Goal: Information Seeking & Learning: Understand process/instructions

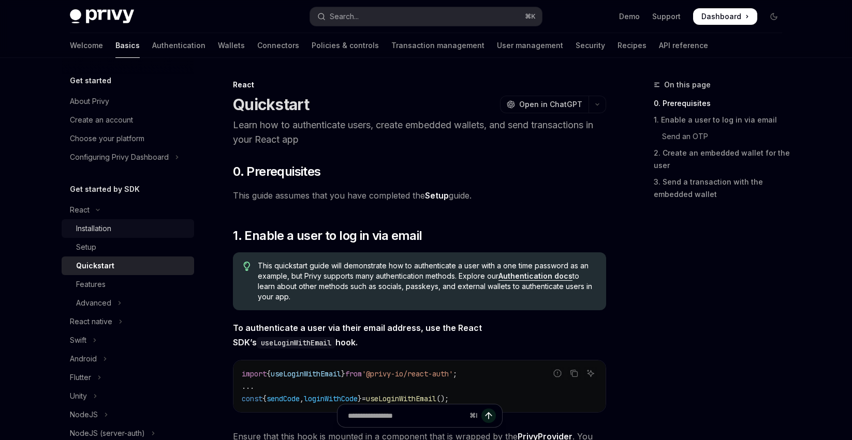
click at [95, 228] on div "Installation" at bounding box center [93, 229] width 35 height 12
click at [97, 268] on div "Quickstart" at bounding box center [95, 266] width 38 height 12
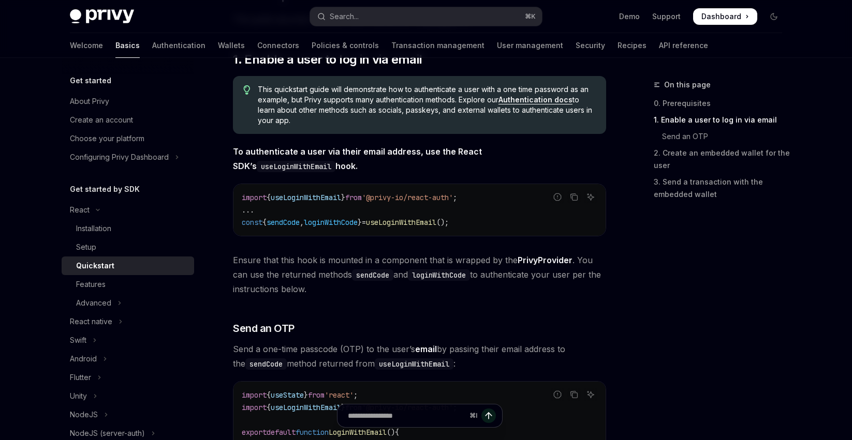
scroll to position [189, 0]
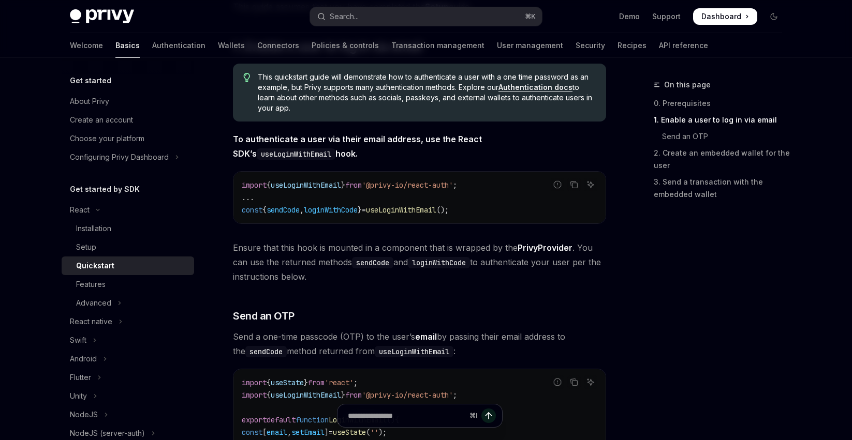
click at [549, 249] on link "PrivyProvider" at bounding box center [545, 248] width 55 height 11
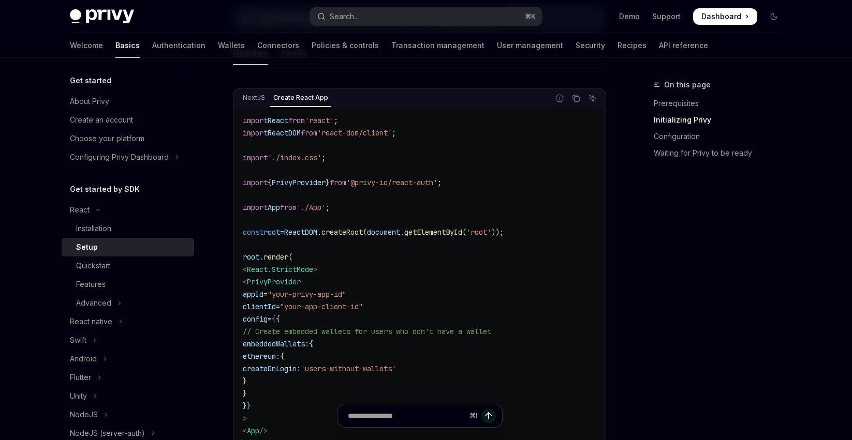
scroll to position [313, 0]
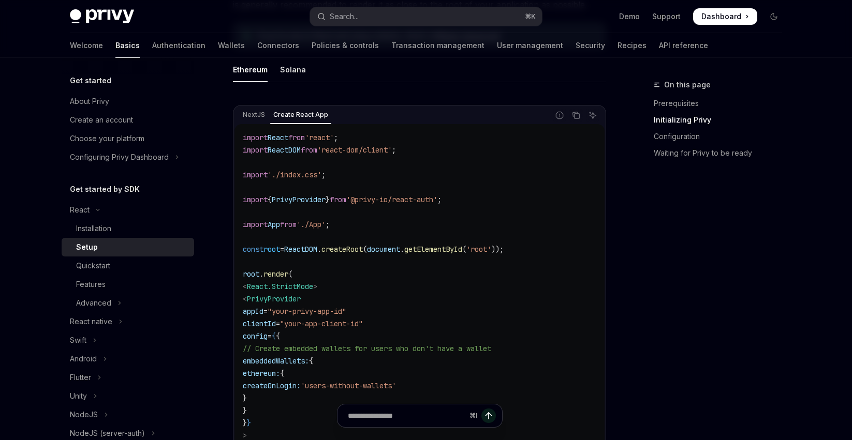
click at [441, 201] on span ";" at bounding box center [439, 199] width 4 height 9
drag, startPoint x: 465, startPoint y: 200, endPoint x: 237, endPoint y: 198, distance: 228.2
click at [237, 199] on div "import React from 'react' ; import ReactDOM from 'react-dom/client' ; import '.…" at bounding box center [419, 311] width 370 height 375
copy span "import { PrivyProvider } from '@privy-io/react-auth' ;"
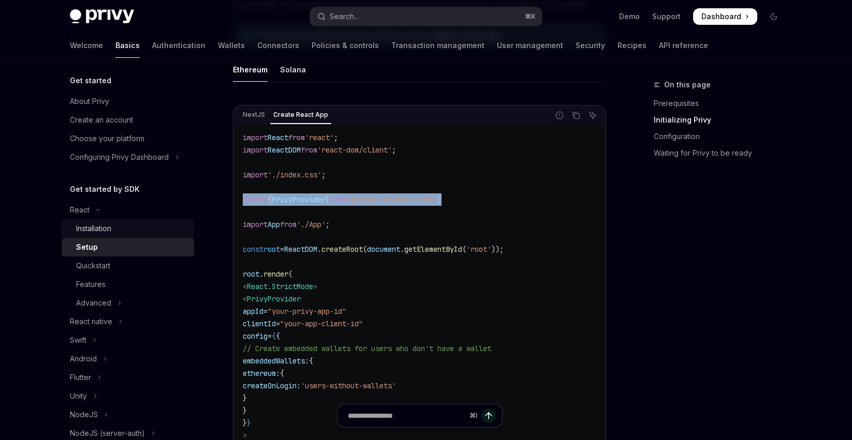
click at [94, 229] on div "Installation" at bounding box center [93, 229] width 35 height 12
type textarea "*"
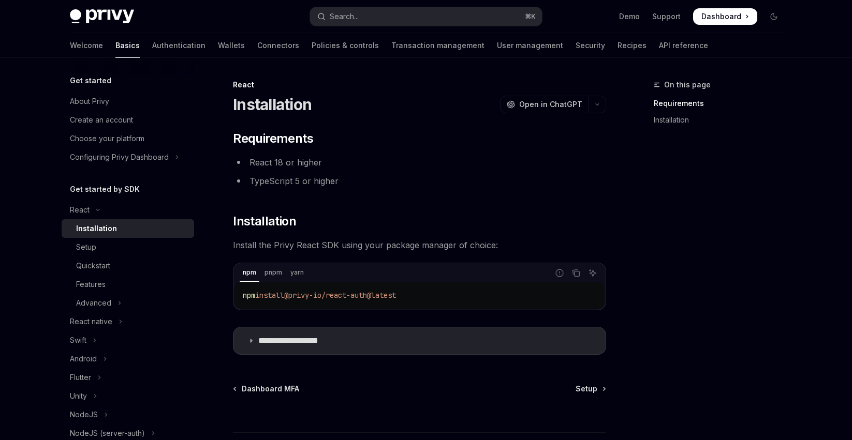
click at [417, 301] on code "npm install @privy-io/react-auth@latest" at bounding box center [419, 295] width 353 height 12
drag, startPoint x: 415, startPoint y: 296, endPoint x: 235, endPoint y: 299, distance: 179.1
click at [235, 299] on div "npm install @privy-io/react-auth@latest" at bounding box center [419, 295] width 370 height 27
copy span "npm install @privy-io/react-auth@latest"
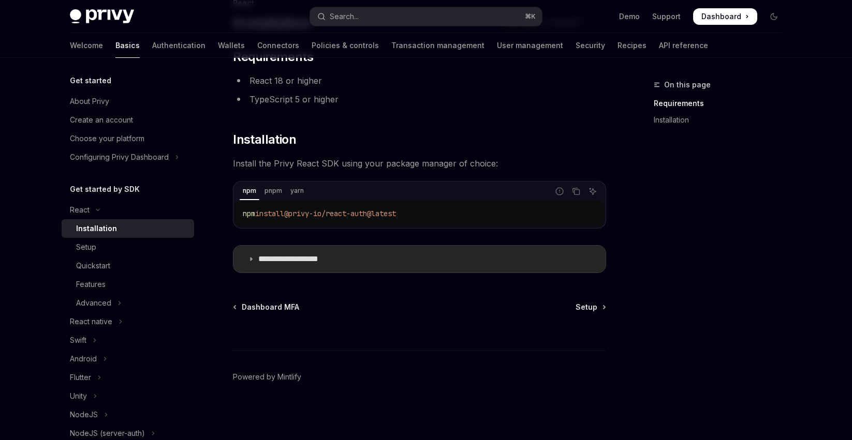
click at [291, 259] on p "**********" at bounding box center [300, 259] width 85 height 10
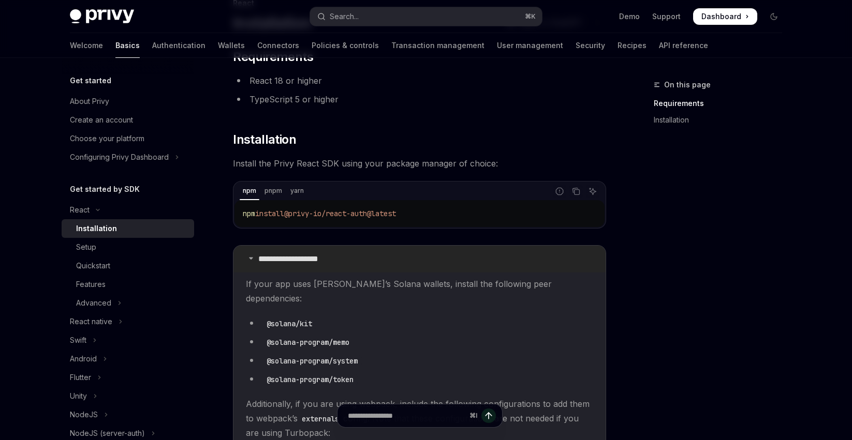
click at [315, 258] on p "**********" at bounding box center [300, 259] width 85 height 10
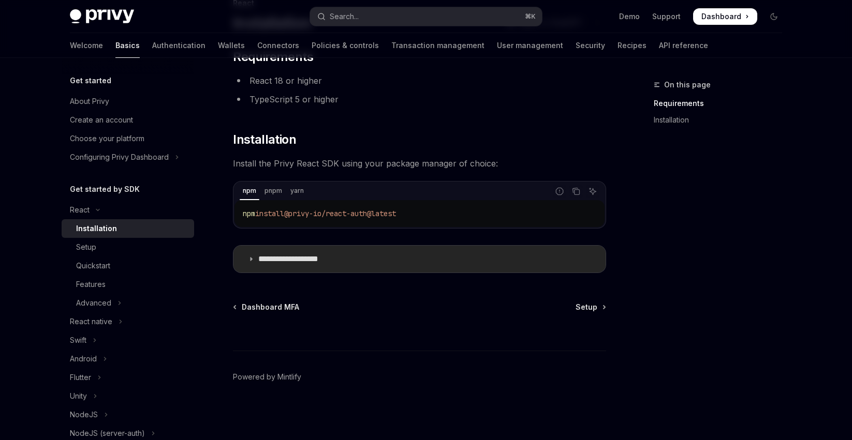
click at [283, 254] on summary "**********" at bounding box center [419, 259] width 372 height 27
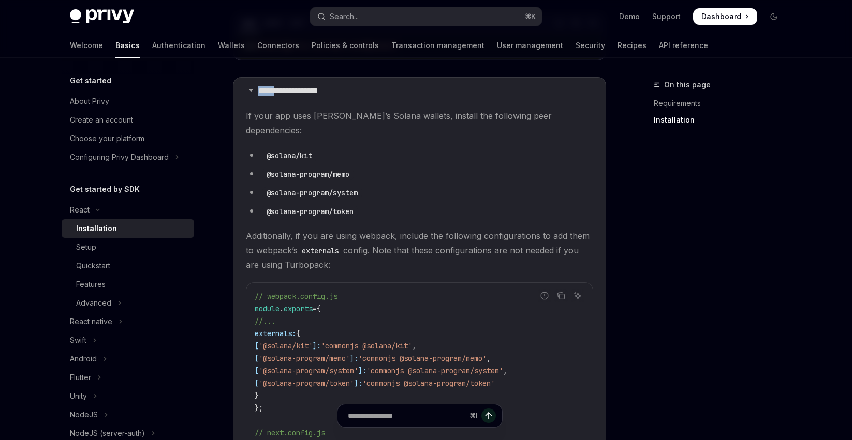
scroll to position [227, 0]
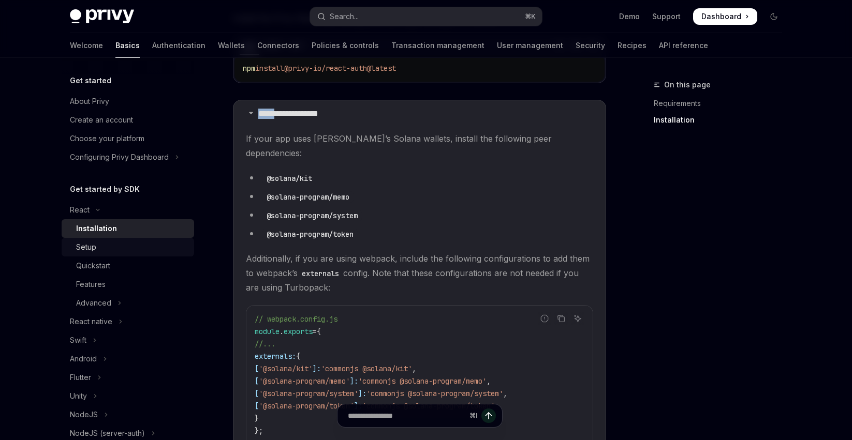
click at [95, 245] on div "Setup" at bounding box center [86, 247] width 20 height 12
click at [102, 267] on div "Quickstart" at bounding box center [93, 266] width 34 height 12
click at [89, 254] on link "Setup" at bounding box center [128, 247] width 132 height 19
click at [87, 250] on div "Setup" at bounding box center [86, 247] width 20 height 12
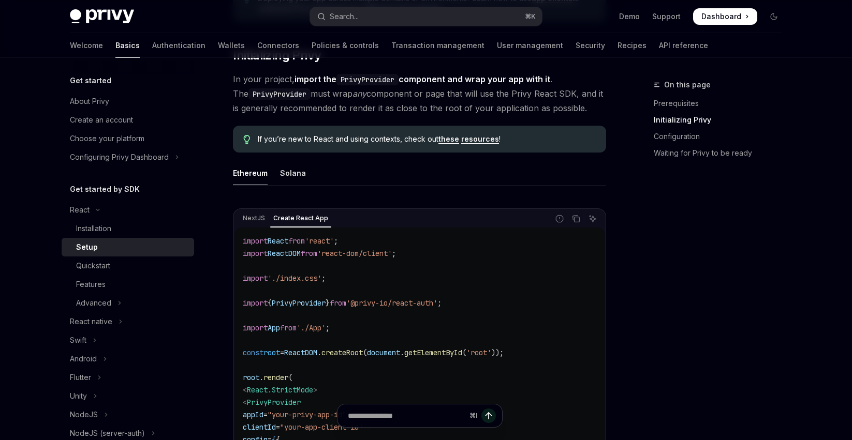
scroll to position [211, 0]
click at [450, 308] on code "import React from 'react' ; import ReactDOM from 'react-dom/client' ; import '.…" at bounding box center [419, 414] width 353 height 360
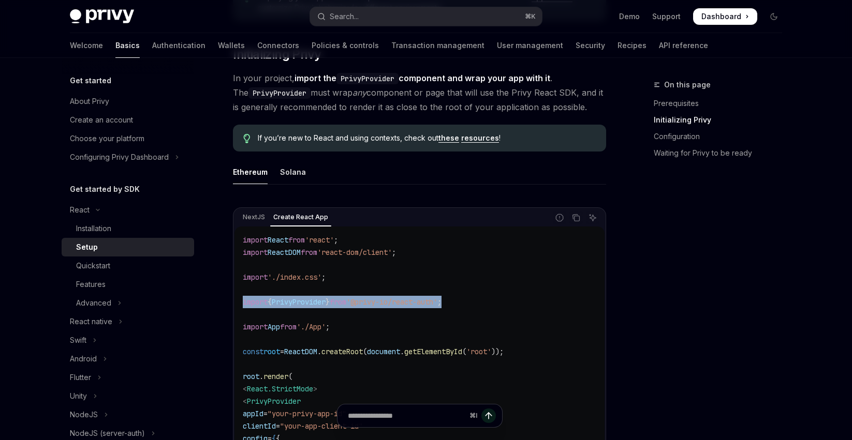
drag, startPoint x: 425, startPoint y: 300, endPoint x: 222, endPoint y: 305, distance: 204.0
copy span "import { PrivyProvider } from '@privy-io/react-auth' ;"
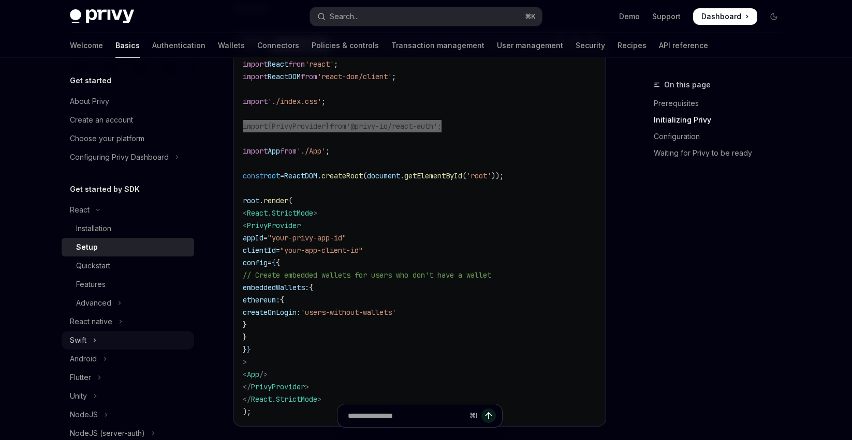
scroll to position [388, 0]
drag, startPoint x: 334, startPoint y: 398, endPoint x: 250, endPoint y: 214, distance: 202.2
click at [250, 214] on code "import React from 'react' ; import ReactDOM from 'react-dom/client' ; import '.…" at bounding box center [419, 237] width 353 height 360
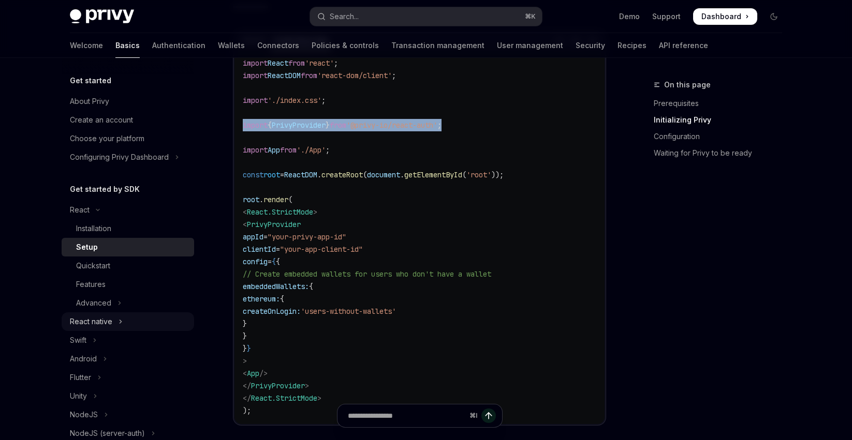
copy code "< React.StrictMode > < PrivyProvider appId = "your-privy-app-id" clientId = "yo…"
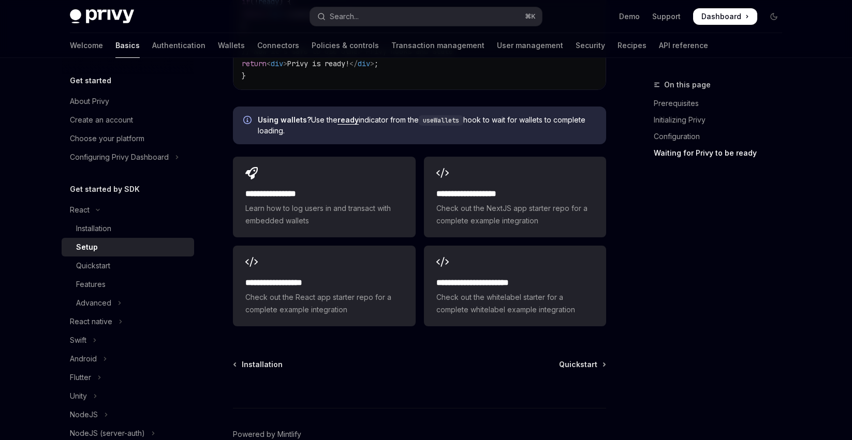
scroll to position [1410, 0]
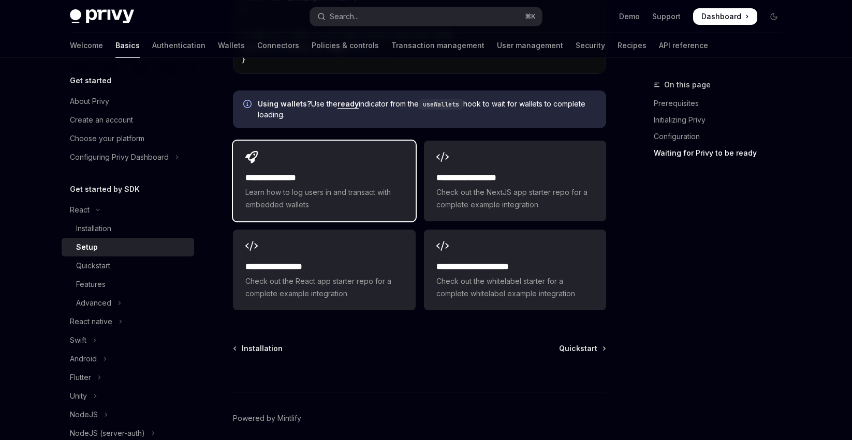
click at [334, 186] on span "Learn how to log users in and transact with embedded wallets" at bounding box center [323, 198] width 157 height 25
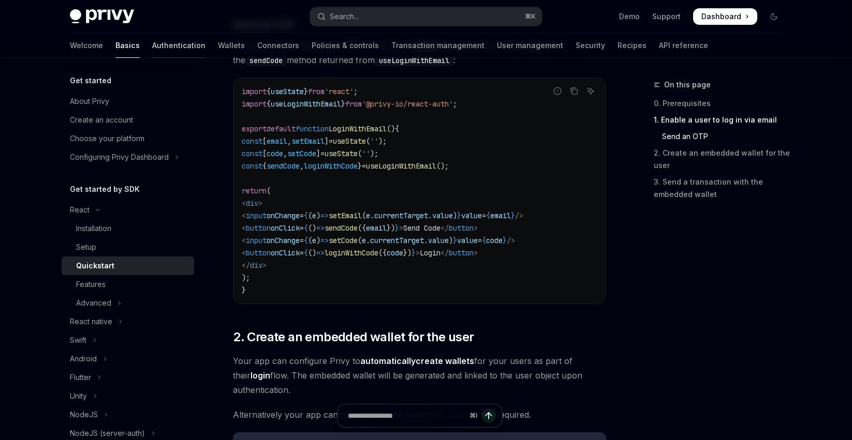
click at [152, 45] on link "Authentication" at bounding box center [178, 45] width 53 height 25
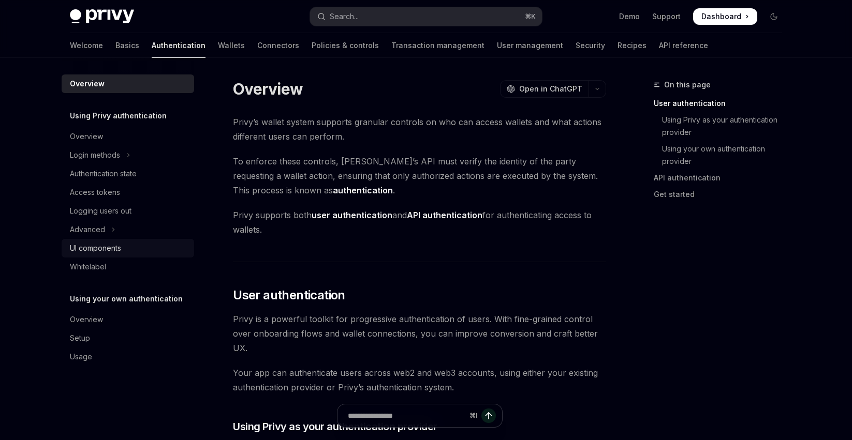
click at [94, 248] on div "UI components" at bounding box center [95, 248] width 51 height 12
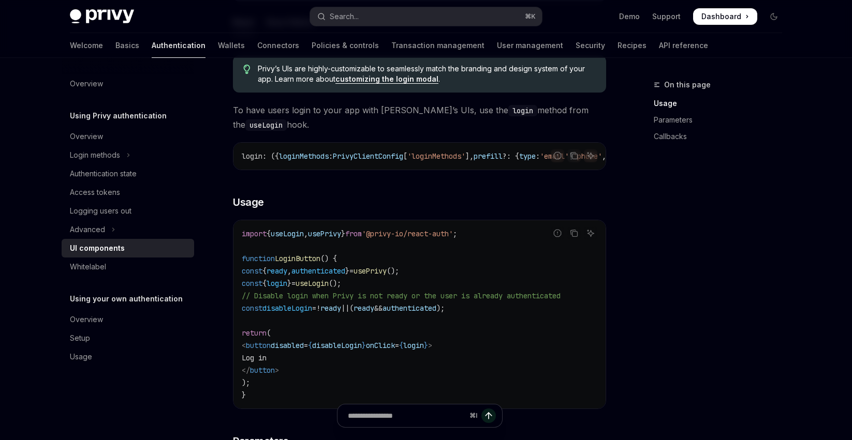
scroll to position [627, 0]
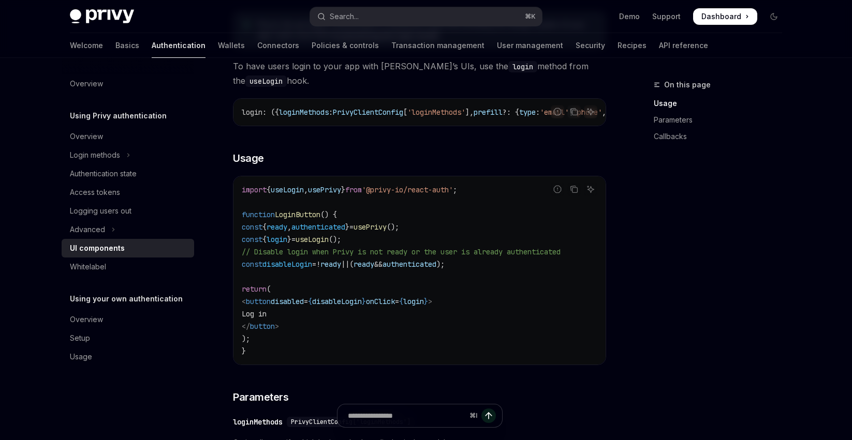
click at [250, 358] on code "import { useLogin , usePrivy } from '@privy-io/react-auth' ; function LoginButt…" at bounding box center [420, 271] width 356 height 174
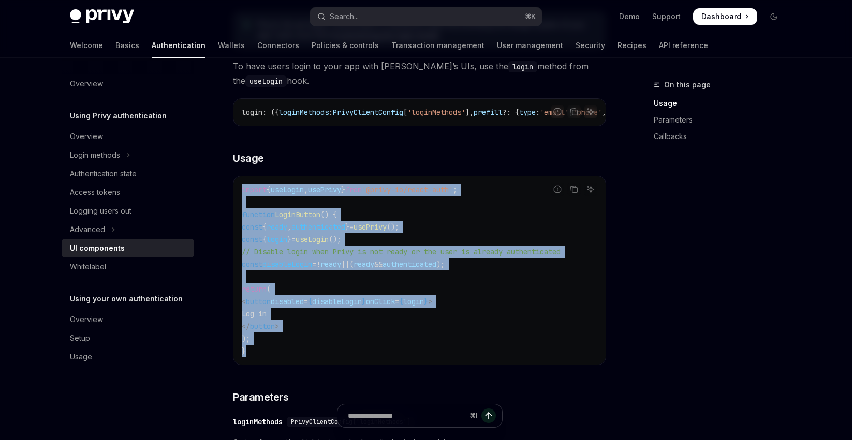
drag, startPoint x: 246, startPoint y: 357, endPoint x: 233, endPoint y: 197, distance: 161.0
click at [233, 197] on div "import { useLogin , usePrivy } from '@privy-io/react-auth' ; function LoginButt…" at bounding box center [419, 270] width 372 height 188
copy code "import { useLogin , usePrivy } from '@privy-io/react-auth' ; function LoginButt…"
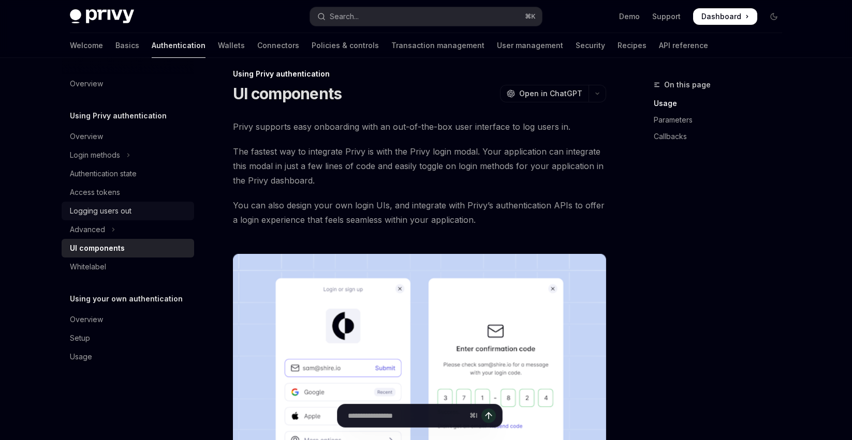
scroll to position [0, 0]
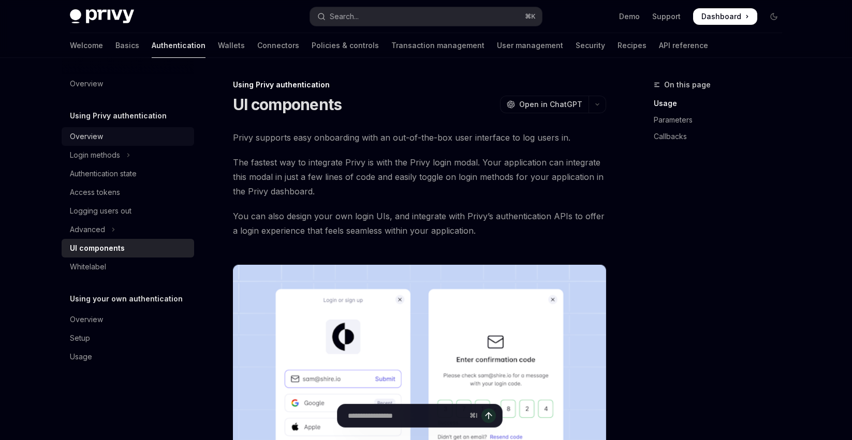
click at [85, 136] on div "Overview" at bounding box center [86, 136] width 33 height 12
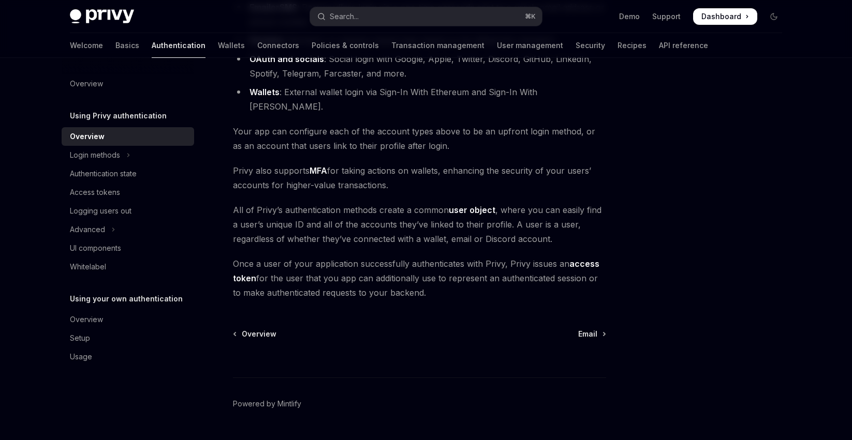
scroll to position [186, 0]
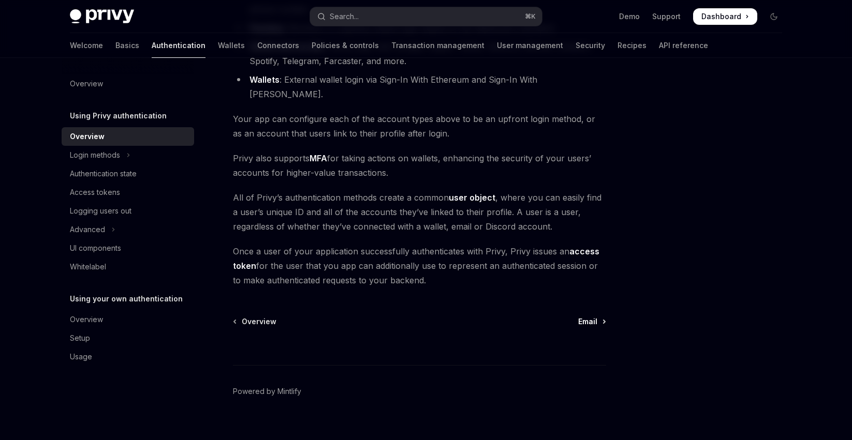
click at [600, 317] on link "Email" at bounding box center [591, 322] width 27 height 10
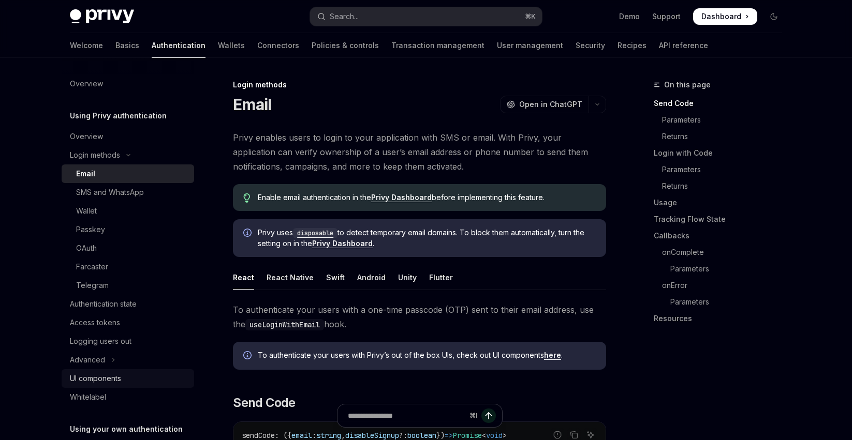
click at [98, 381] on div "UI components" at bounding box center [95, 379] width 51 height 12
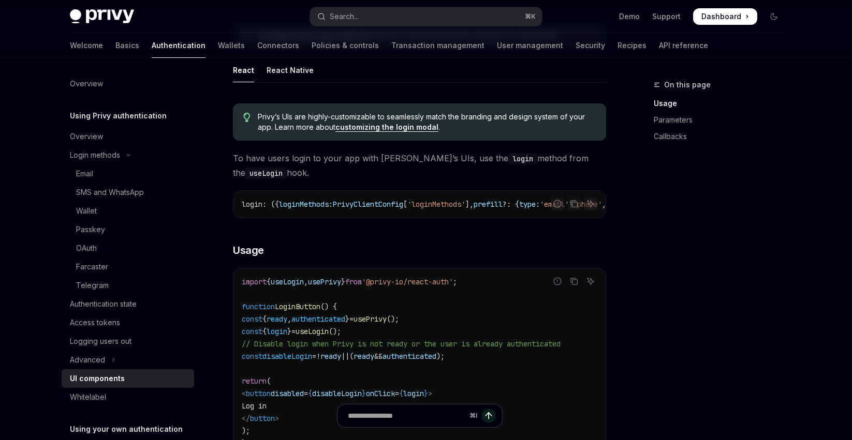
scroll to position [537, 0]
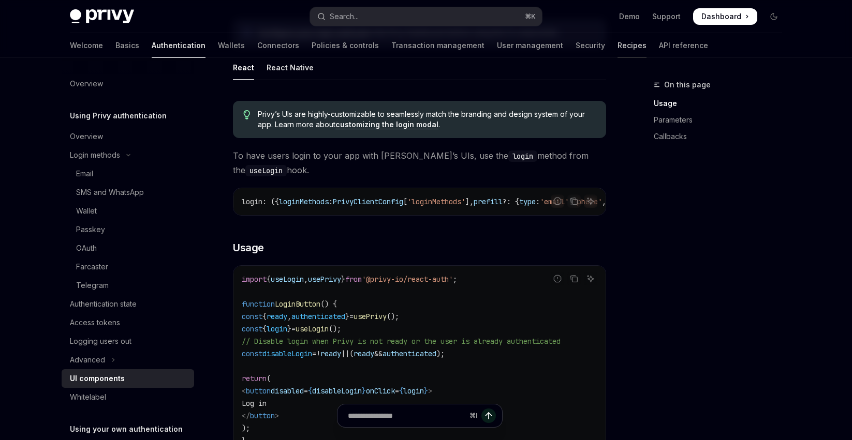
click at [617, 45] on link "Recipes" at bounding box center [631, 45] width 29 height 25
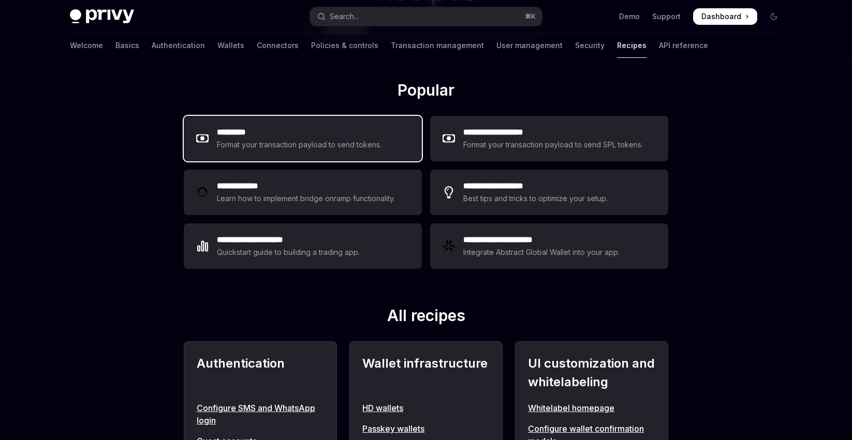
scroll to position [105, 0]
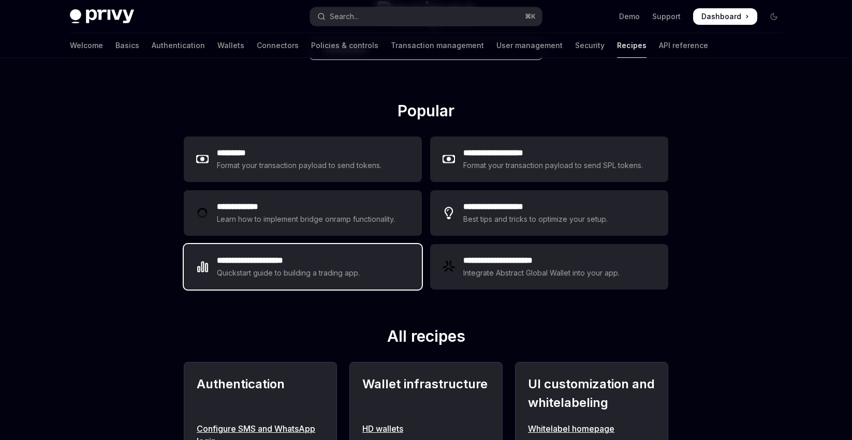
click at [246, 268] on div "Quickstart guide to building a trading app." at bounding box center [288, 273] width 143 height 12
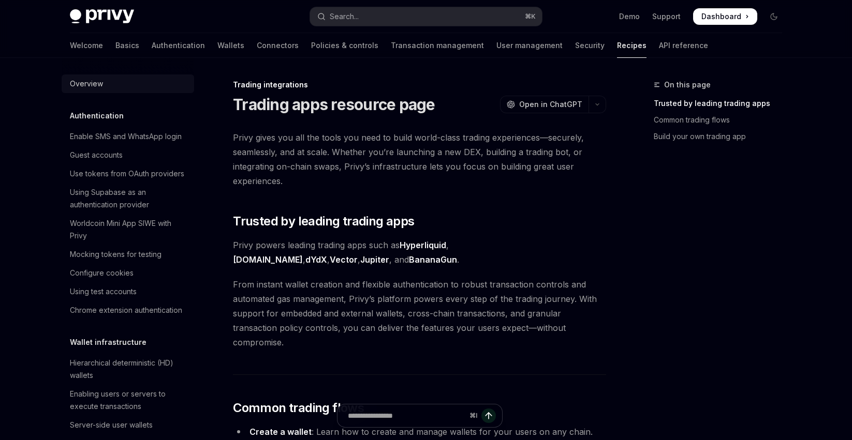
click at [90, 85] on div "Overview" at bounding box center [86, 84] width 33 height 12
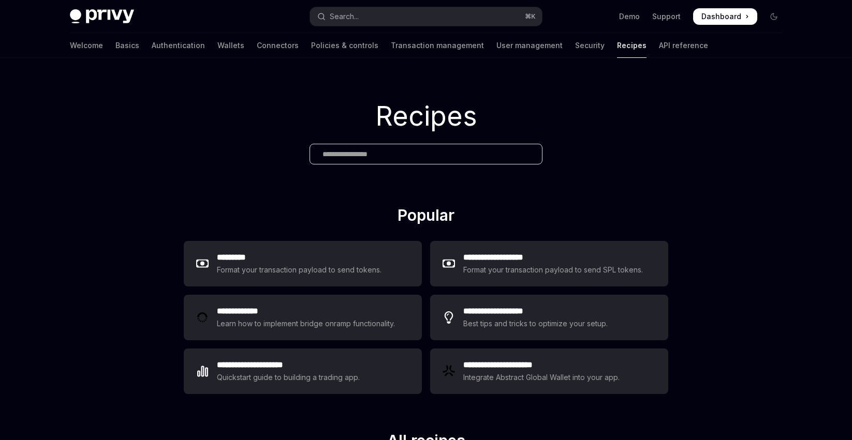
scroll to position [4, 0]
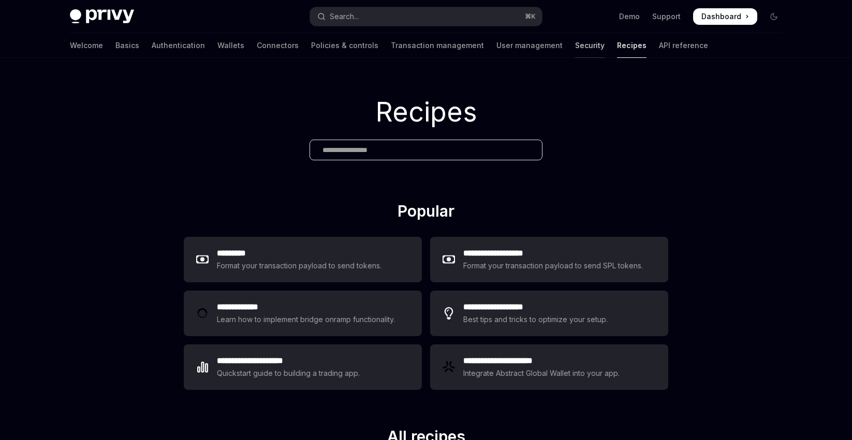
click at [575, 48] on link "Security" at bounding box center [590, 45] width 30 height 25
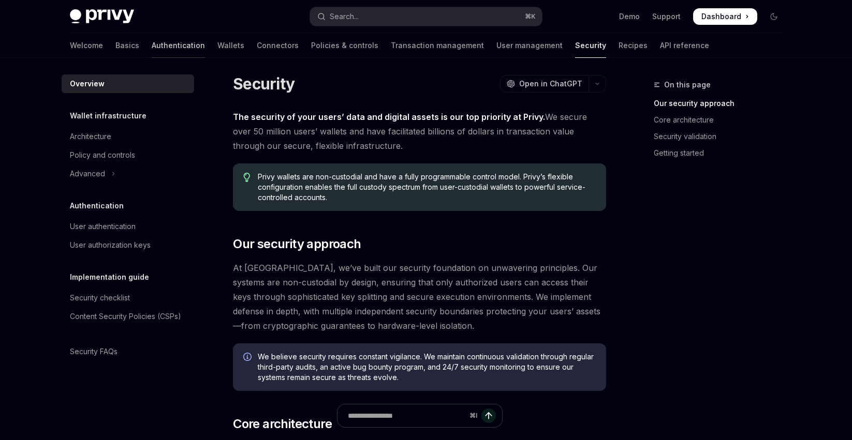
click at [152, 48] on link "Authentication" at bounding box center [178, 45] width 53 height 25
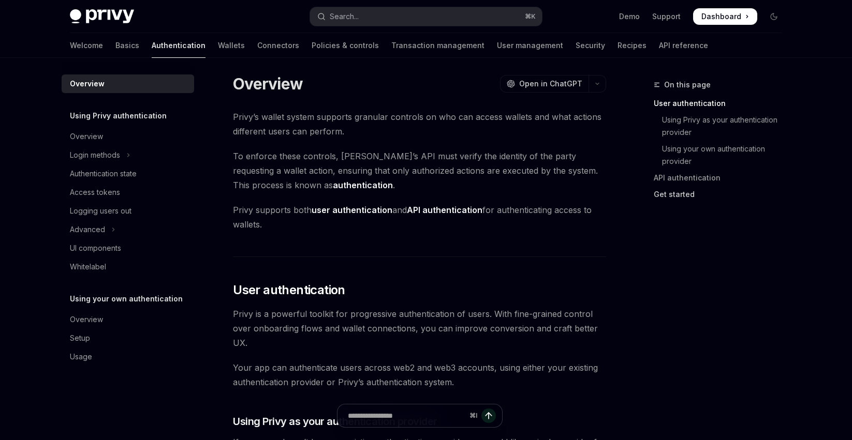
click at [684, 194] on link "Get started" at bounding box center [722, 194] width 137 height 17
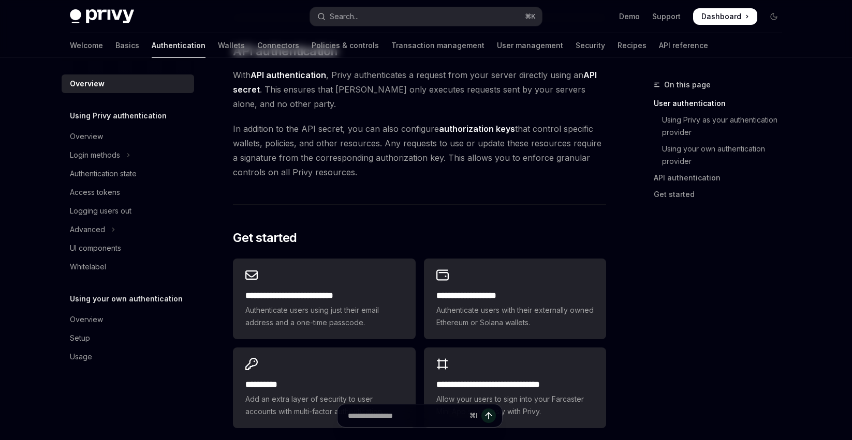
scroll to position [864, 0]
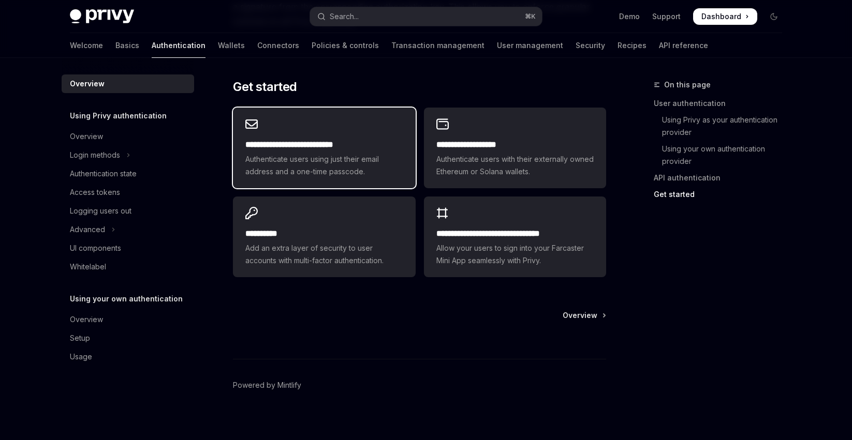
click at [286, 163] on span "Authenticate users using just their email address and a one-time passcode." at bounding box center [323, 165] width 157 height 25
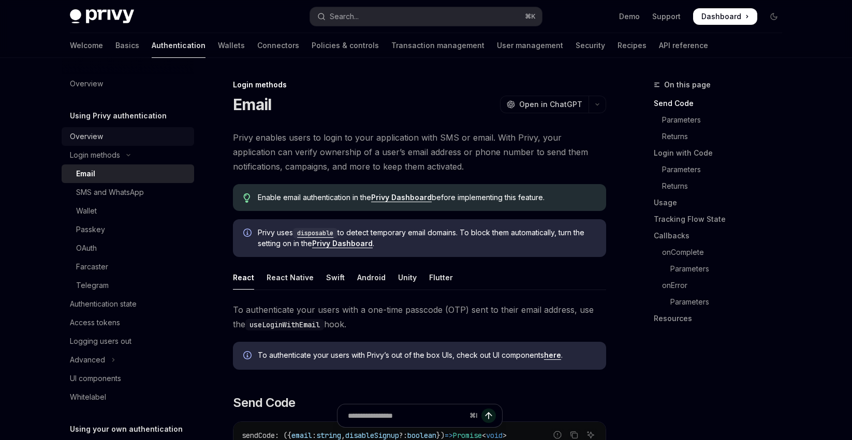
click at [82, 138] on div "Overview" at bounding box center [86, 136] width 33 height 12
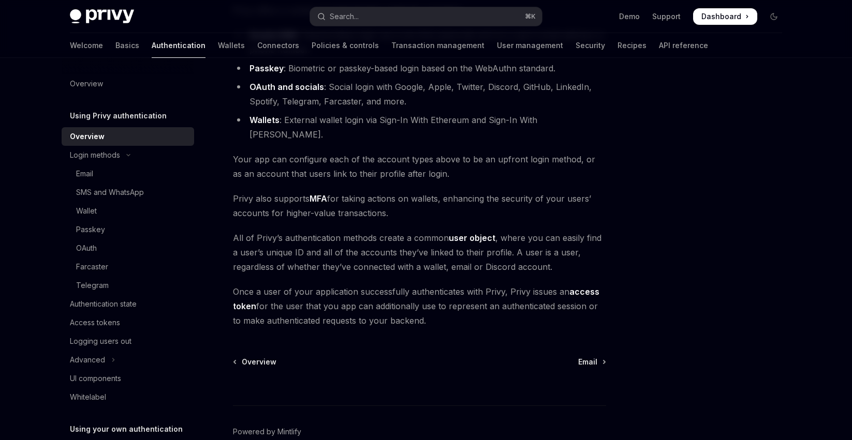
scroll to position [186, 0]
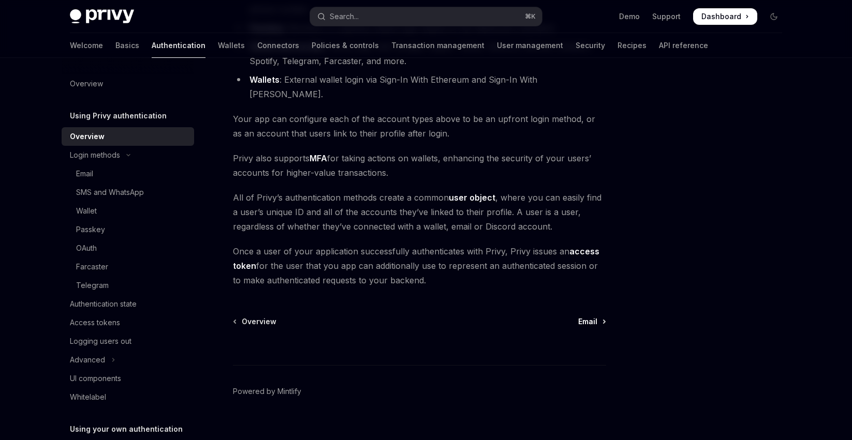
click at [598, 317] on link "Email" at bounding box center [591, 322] width 27 height 10
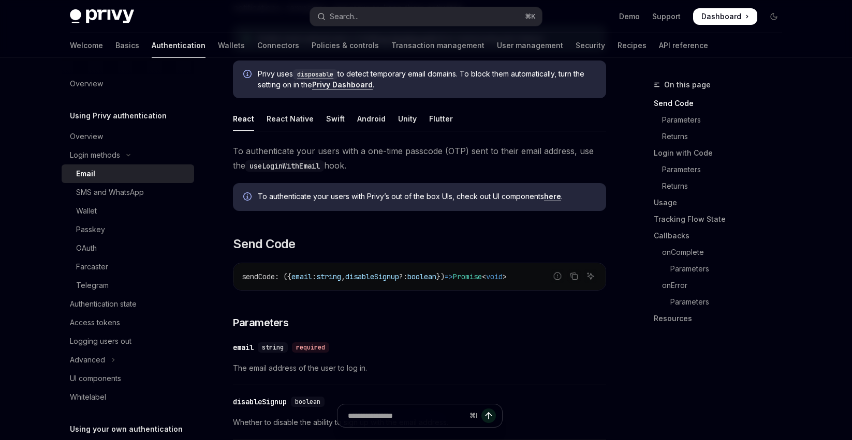
scroll to position [173, 0]
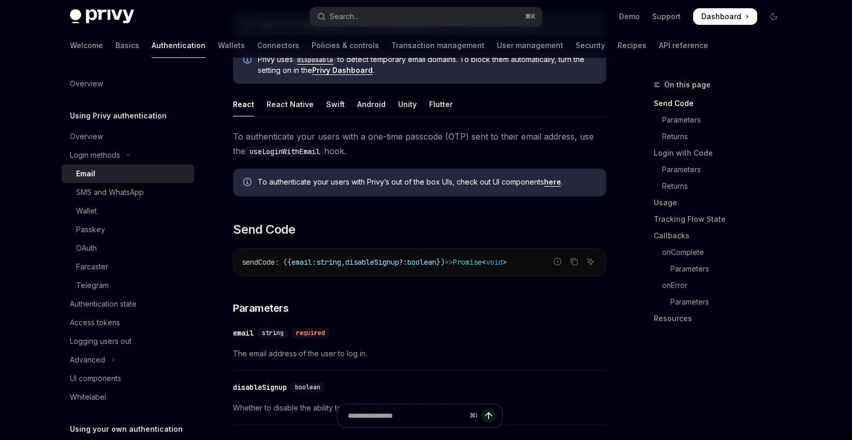
click at [554, 181] on link "here" at bounding box center [552, 182] width 17 height 9
type textarea "*"
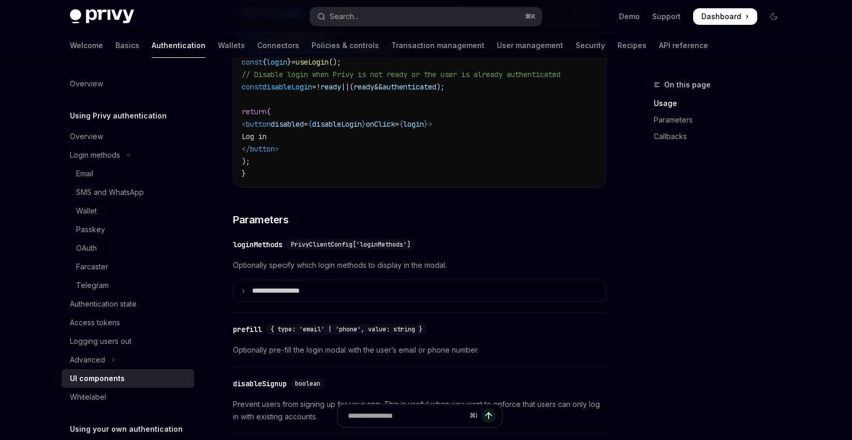
scroll to position [846, 0]
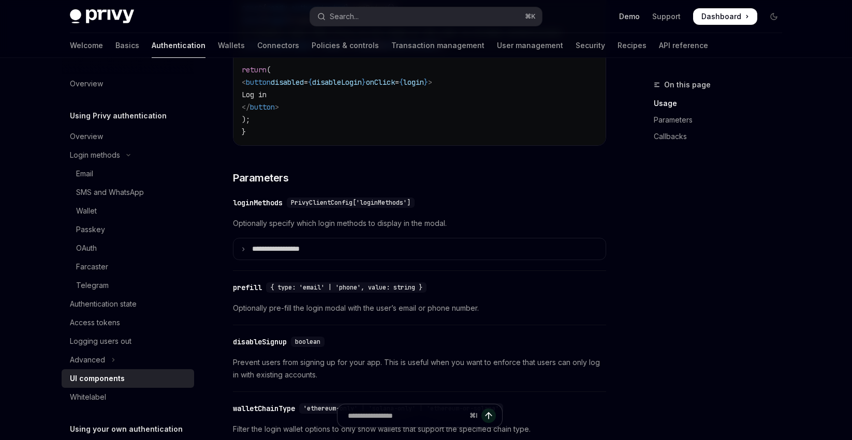
click at [629, 17] on link "Demo" at bounding box center [629, 16] width 21 height 10
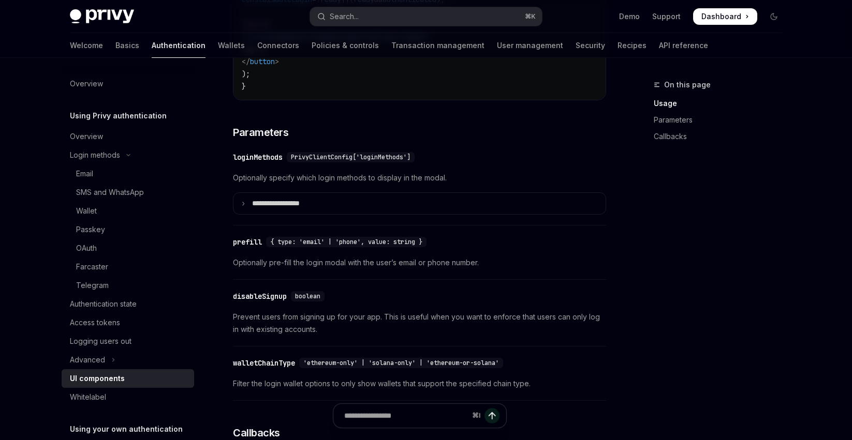
scroll to position [887, 0]
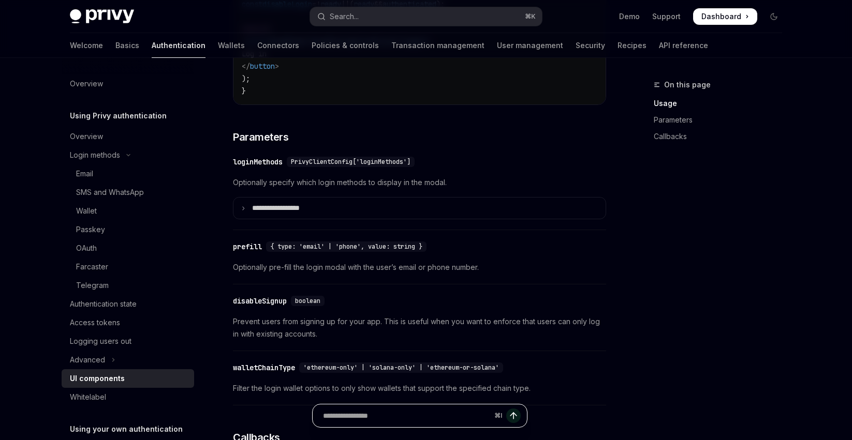
click at [393, 418] on input "Ask a question..." at bounding box center [406, 416] width 167 height 23
type input "**********"
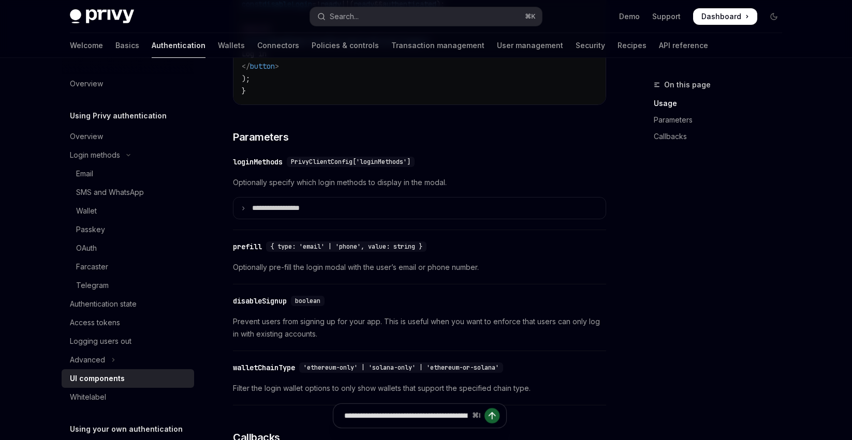
type textarea "*"
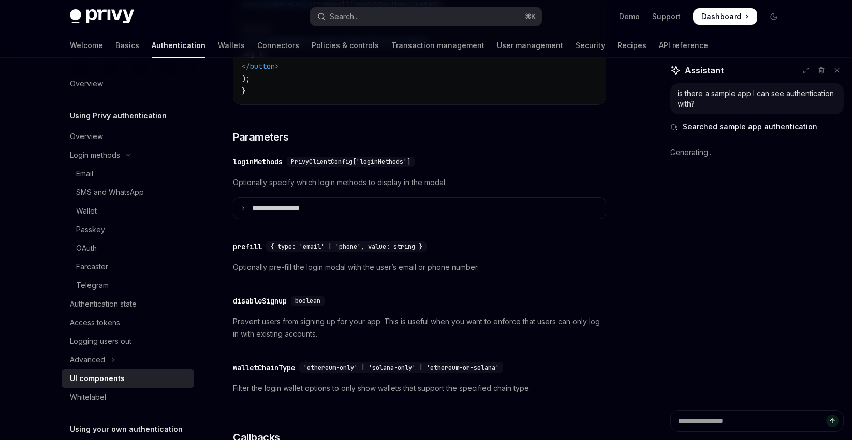
type textarea "*"
